Goal: Task Accomplishment & Management: Use online tool/utility

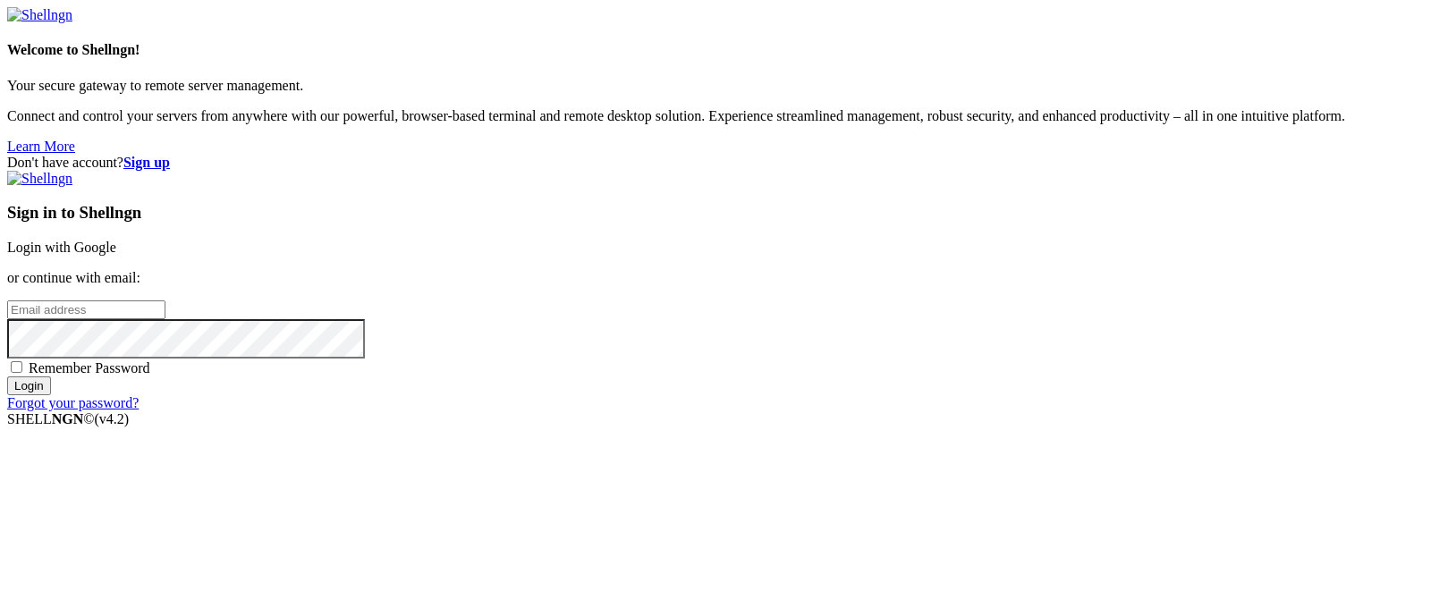
click at [116, 240] on link "Login with Google" at bounding box center [61, 247] width 109 height 15
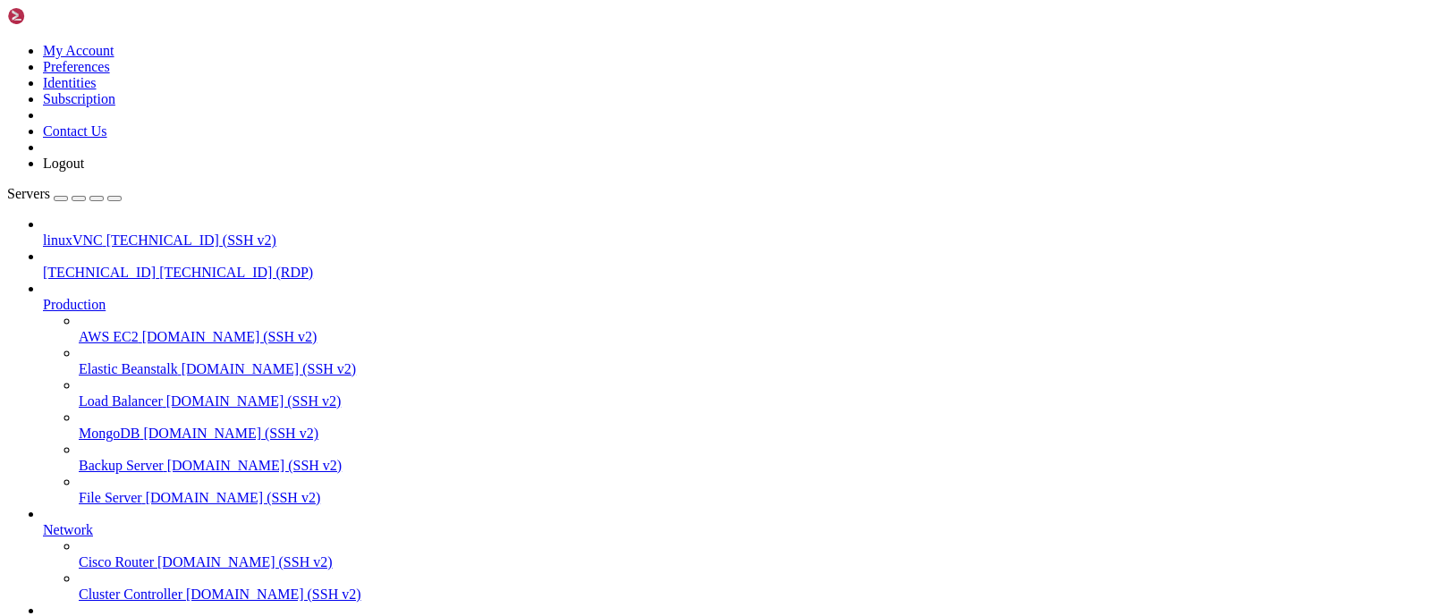
click at [161, 265] on span "[TECHNICAL_ID] (RDP)" at bounding box center [236, 272] width 154 height 15
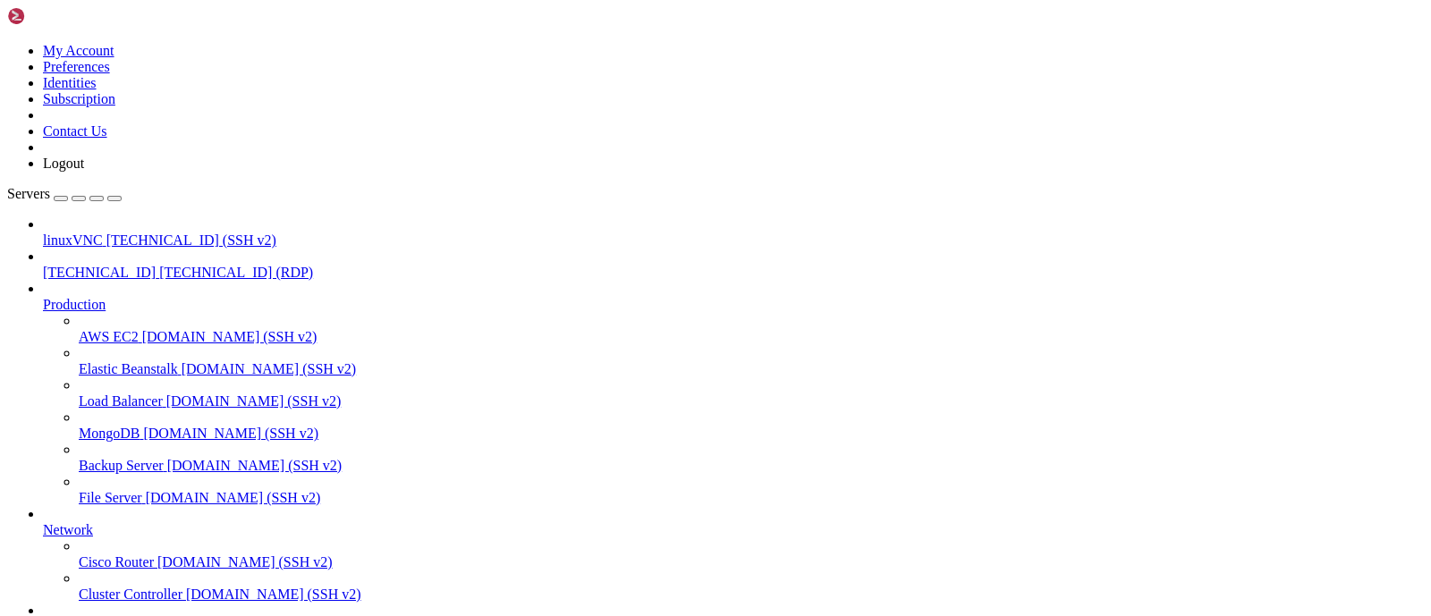
drag, startPoint x: 799, startPoint y: 986, endPoint x: 981, endPoint y: 1168, distance: 258.1
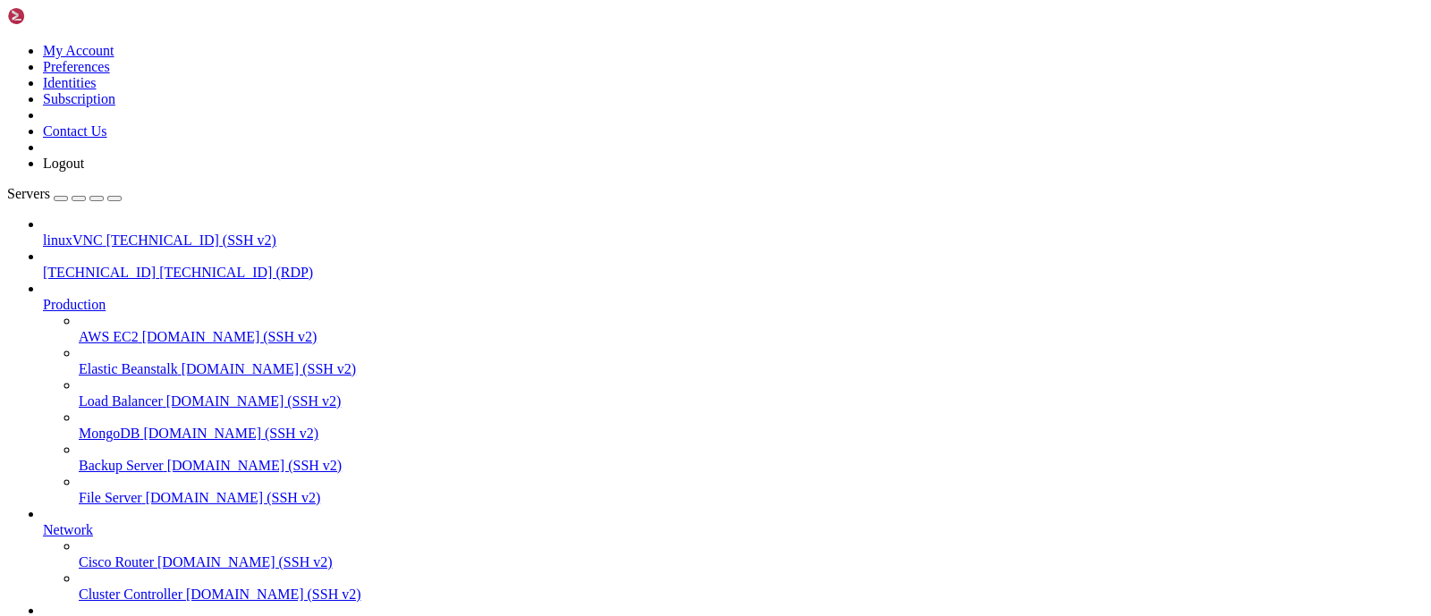
drag, startPoint x: 434, startPoint y: 1165, endPoint x: 224, endPoint y: 1139, distance: 211.8
drag, startPoint x: 708, startPoint y: 1134, endPoint x: 804, endPoint y: 1133, distance: 96.6
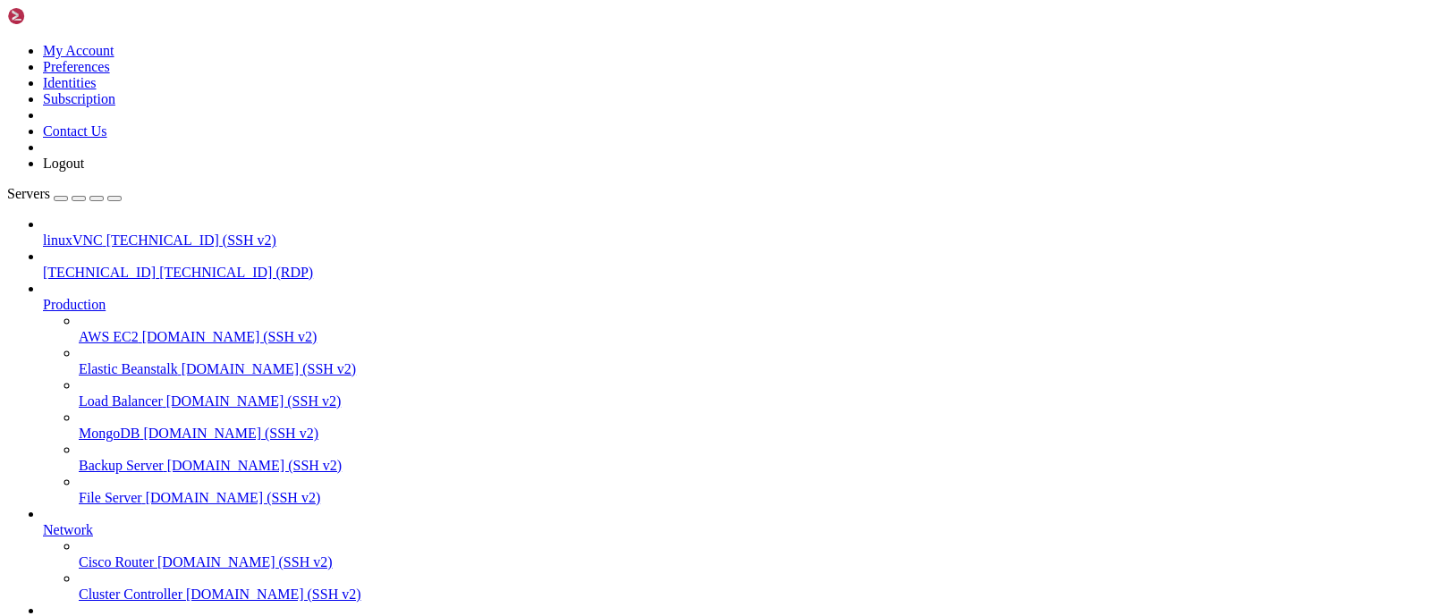
click at [122, 196] on button "button" at bounding box center [114, 198] width 14 height 5
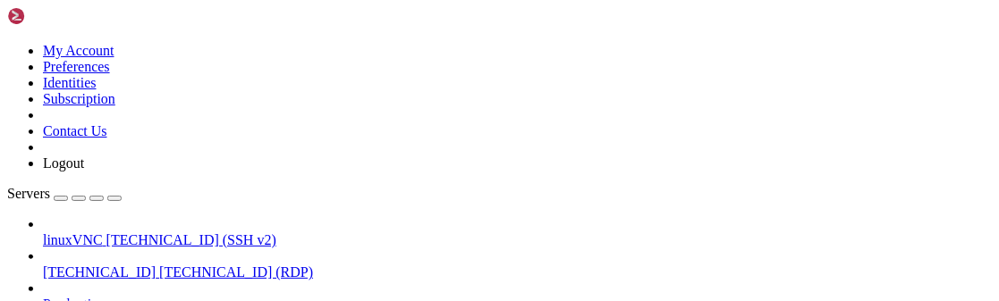
drag, startPoint x: 523, startPoint y: 974, endPoint x: 502, endPoint y: 836, distance: 139.4
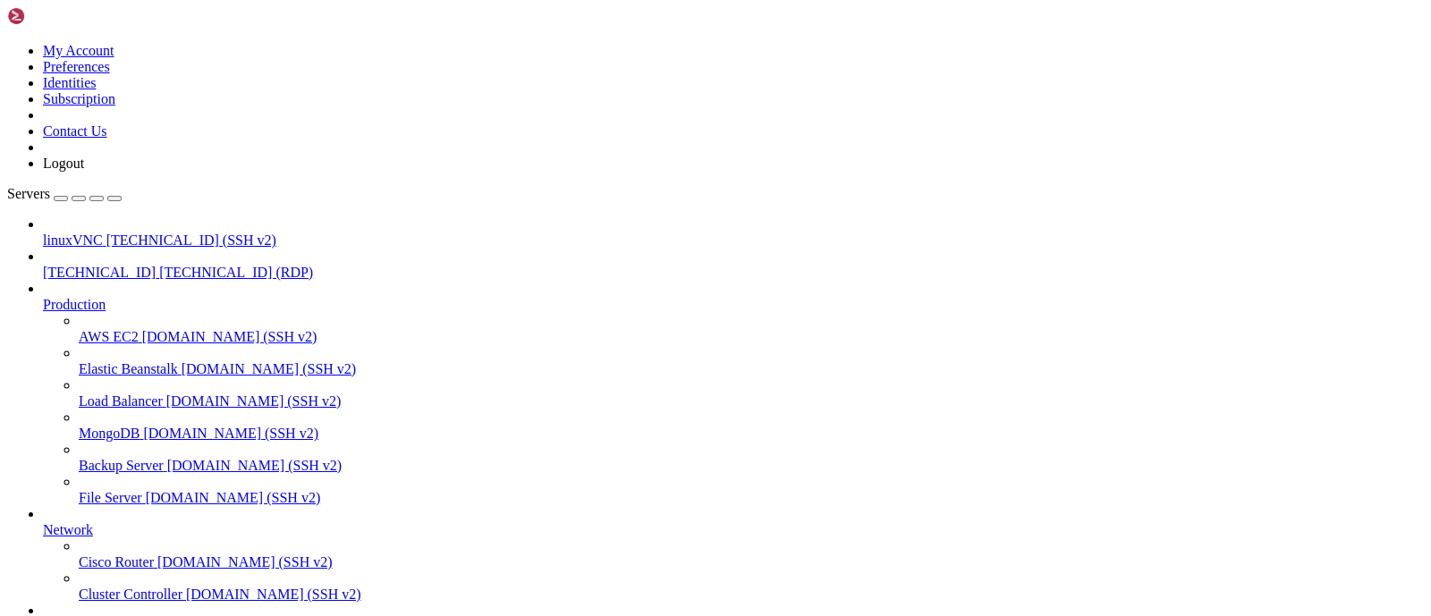
drag, startPoint x: 376, startPoint y: 1367, endPoint x: 282, endPoint y: 1354, distance: 94.9
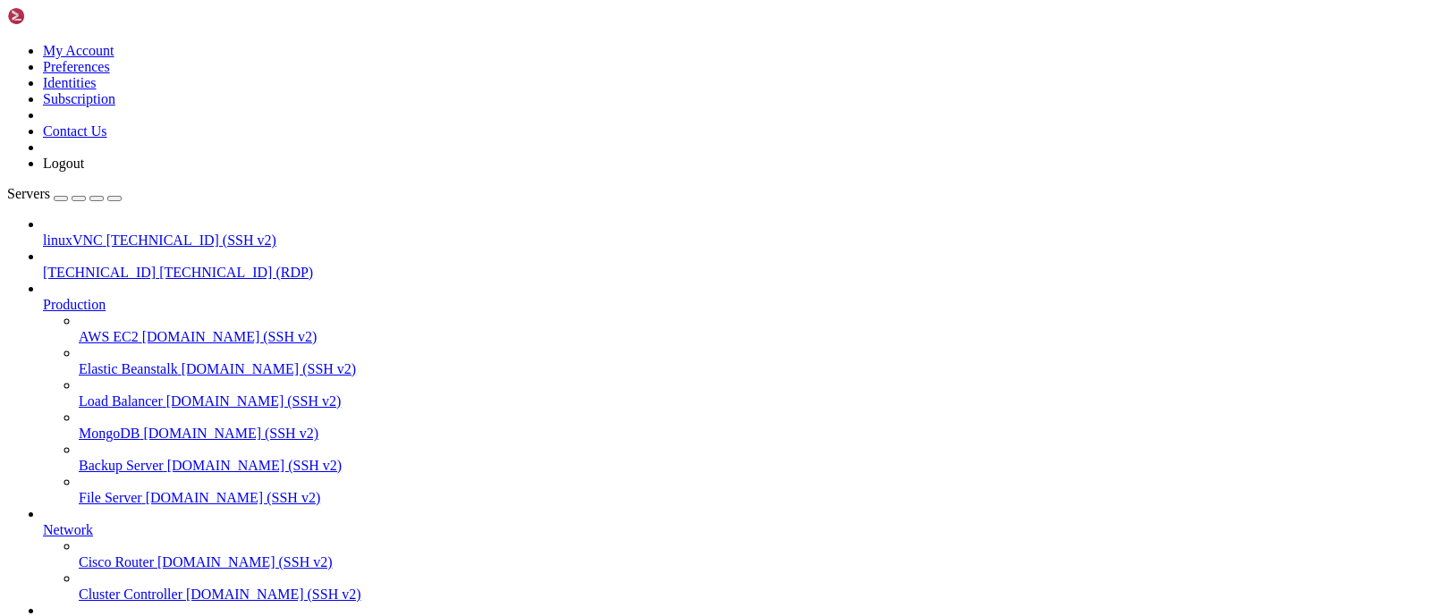
drag, startPoint x: 471, startPoint y: 926, endPoint x: 738, endPoint y: 905, distance: 267.4
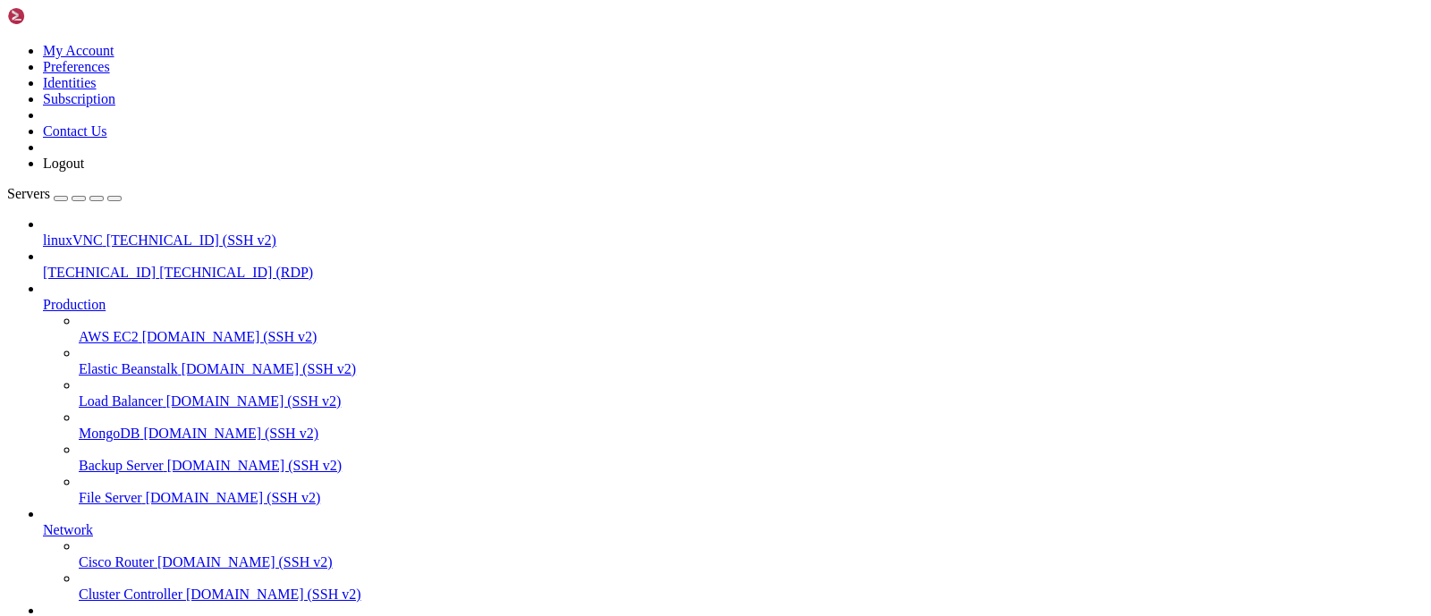
drag, startPoint x: 109, startPoint y: 1067, endPoint x: 297, endPoint y: 1114, distance: 193.5
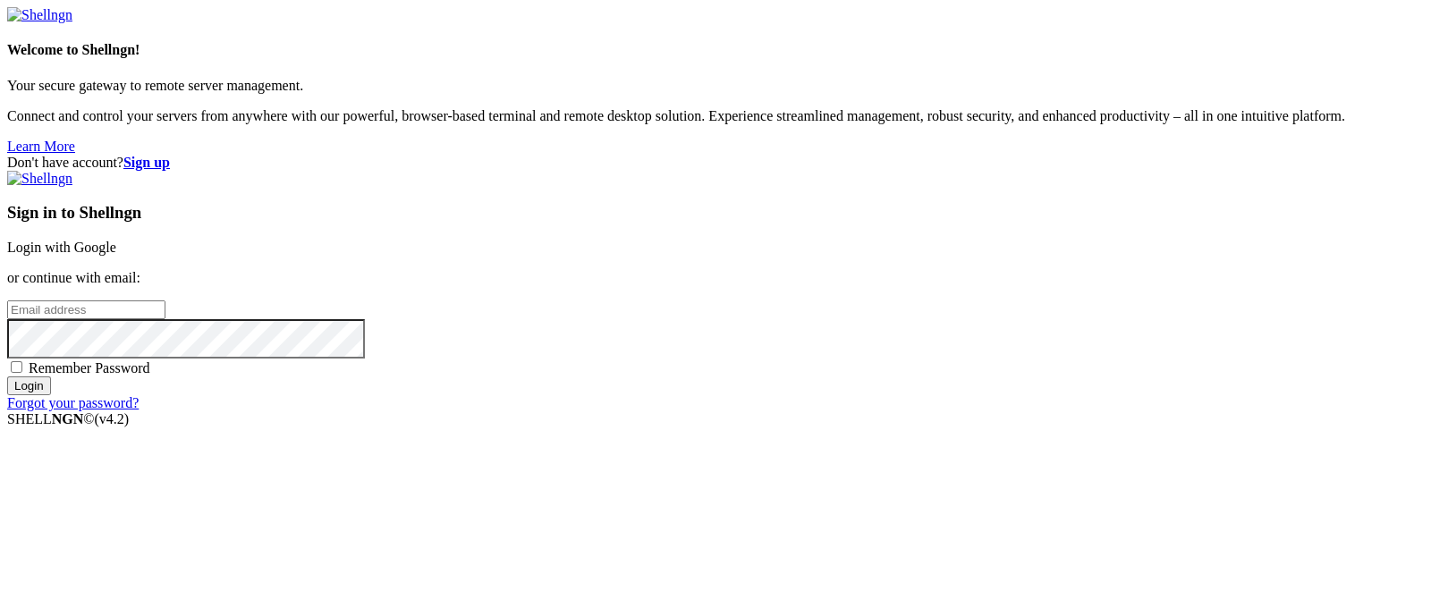
click at [116, 240] on link "Login with Google" at bounding box center [61, 247] width 109 height 15
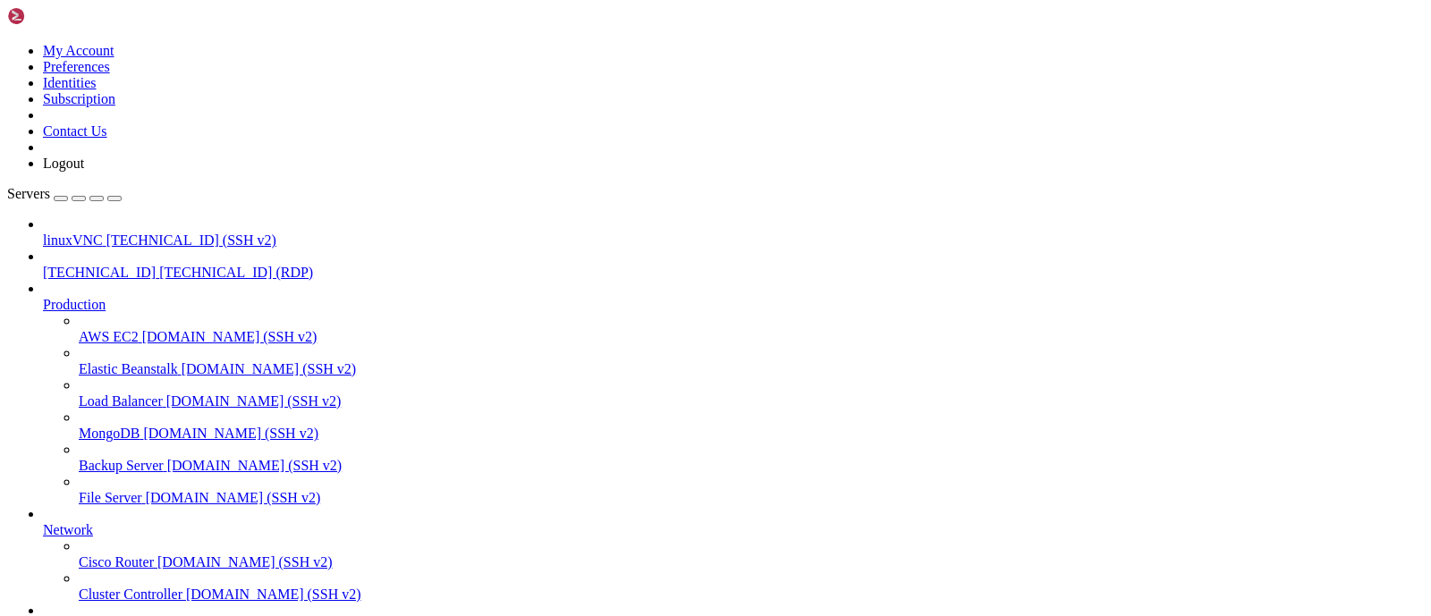
drag, startPoint x: 828, startPoint y: 1109, endPoint x: 658, endPoint y: 1110, distance: 170.9
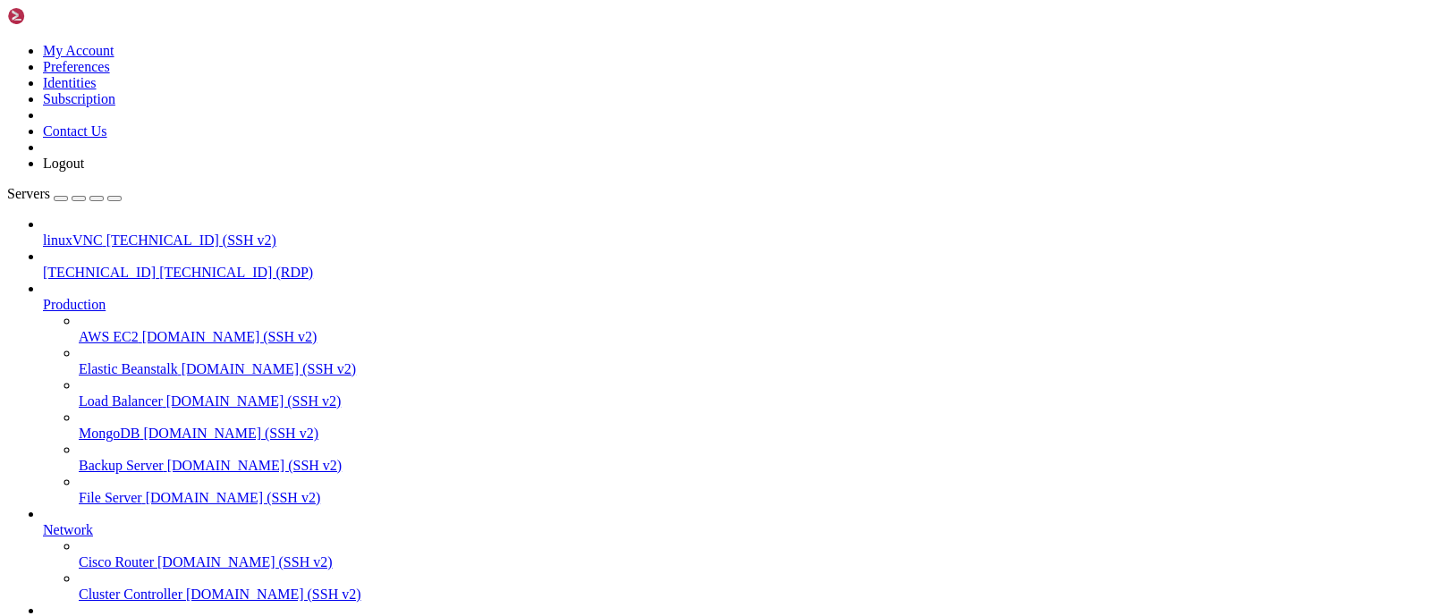
drag, startPoint x: 142, startPoint y: 1116, endPoint x: 386, endPoint y: 1118, distance: 243.3
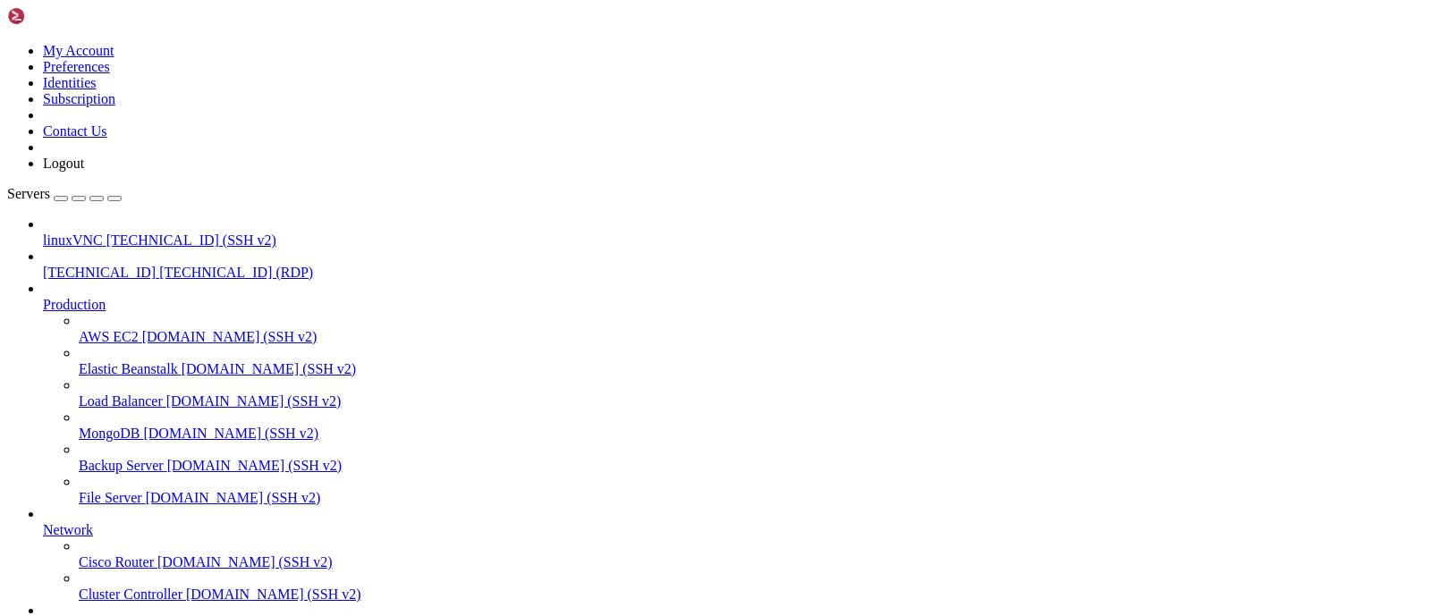
drag, startPoint x: 420, startPoint y: 1362, endPoint x: 616, endPoint y: 1340, distance: 198.1
drag, startPoint x: 450, startPoint y: 1364, endPoint x: 586, endPoint y: 1353, distance: 136.5
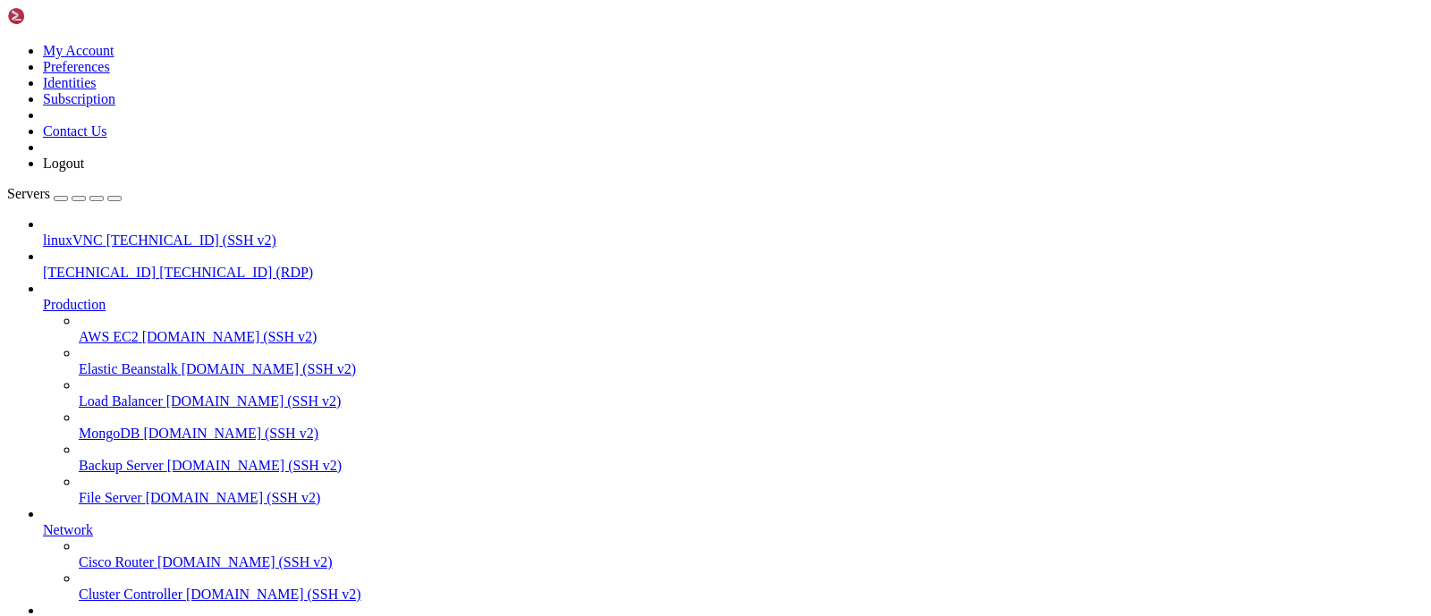
drag, startPoint x: 518, startPoint y: 1363, endPoint x: 593, endPoint y: 1371, distance: 75.6
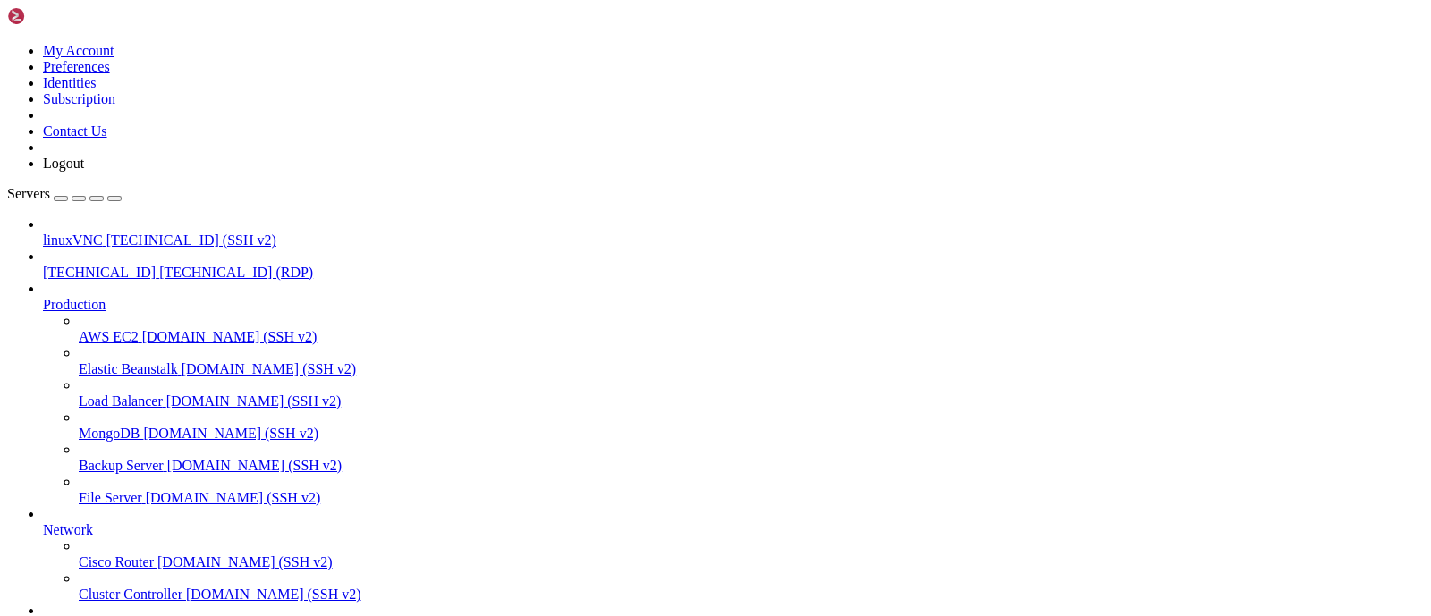
drag, startPoint x: 607, startPoint y: 1112, endPoint x: 331, endPoint y: 1108, distance: 276.5
drag, startPoint x: 564, startPoint y: 1364, endPoint x: 583, endPoint y: 1337, distance: 34.0
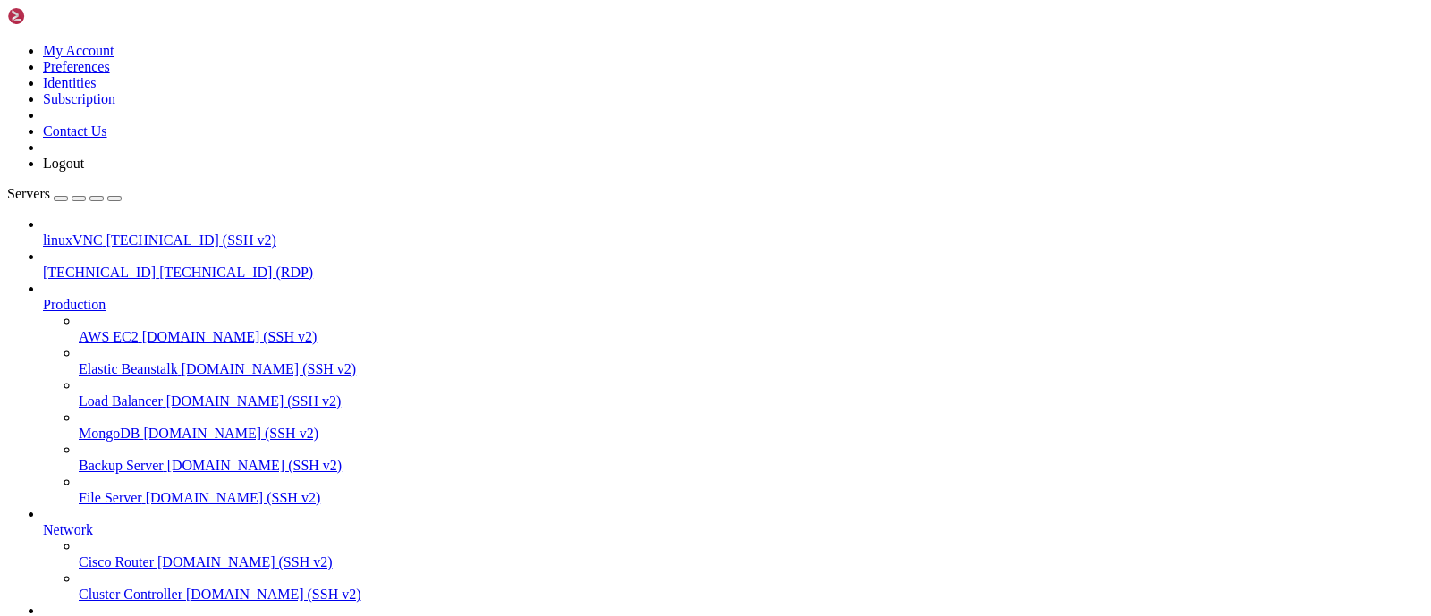
drag, startPoint x: 552, startPoint y: 1371, endPoint x: 577, endPoint y: 1366, distance: 25.4
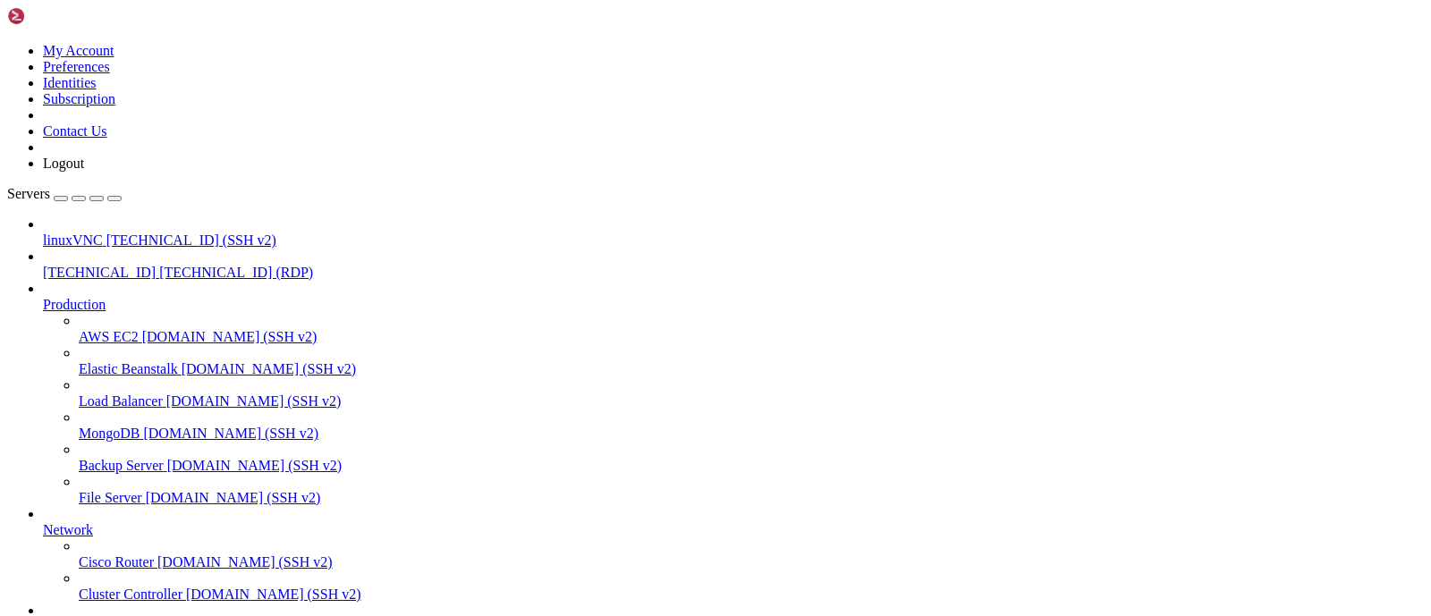
drag, startPoint x: 813, startPoint y: 1354, endPoint x: 828, endPoint y: 1354, distance: 14.3
drag, startPoint x: 817, startPoint y: 1359, endPoint x: 810, endPoint y: 1345, distance: 16.0
